Goal: Check status: Check status

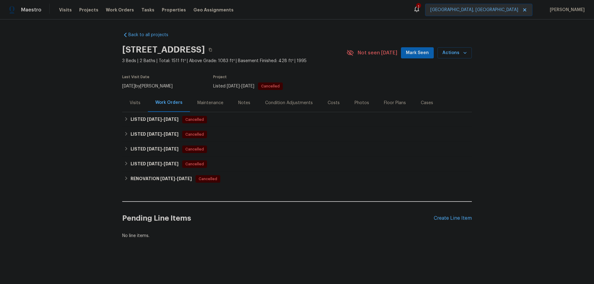
click at [133, 101] on div "Visits" at bounding box center [135, 103] width 11 height 6
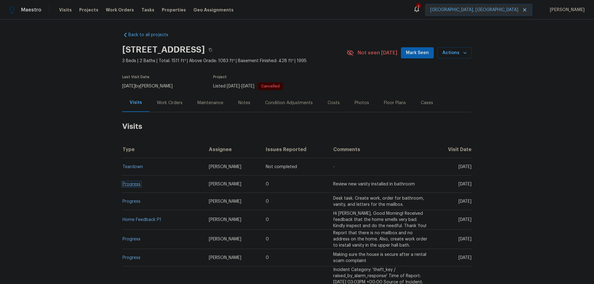
click at [134, 185] on link "Progress" at bounding box center [131, 184] width 18 height 4
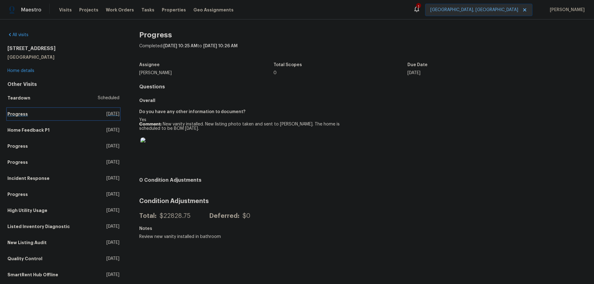
click at [31, 115] on link "Progress [DATE]" at bounding box center [63, 114] width 112 height 11
